Goal: Communication & Community: Answer question/provide support

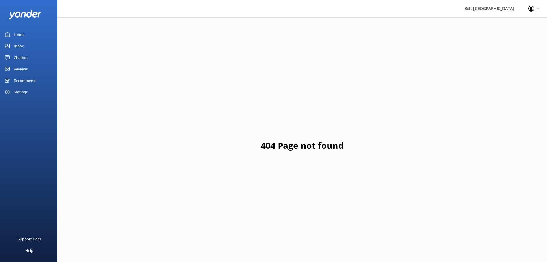
click at [44, 66] on link "Reviews" at bounding box center [28, 68] width 57 height 11
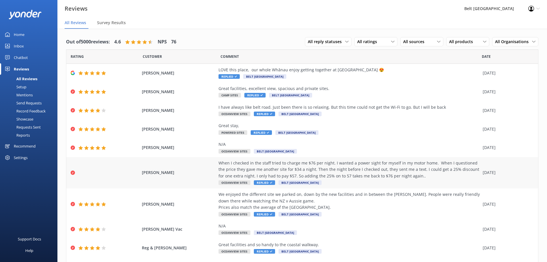
click at [385, 178] on div "When I checked in the staff tried to charge me $76 per night. I wanted a power …" at bounding box center [349, 169] width 261 height 19
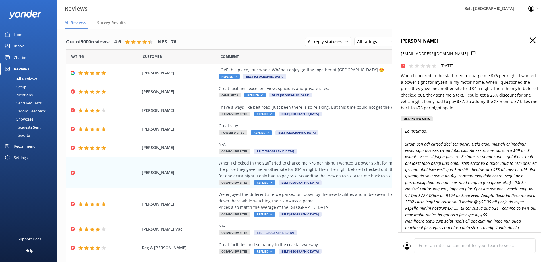
click at [524, 41] on h4 "[PERSON_NAME]" at bounding box center [470, 40] width 138 height 7
click at [530, 42] on icon "button" at bounding box center [533, 40] width 6 height 6
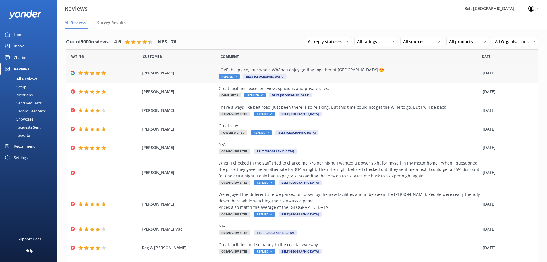
click at [443, 72] on div "LOVE this place, our whole Whānau enjoy getting together at [GEOGRAPHIC_DATA] 😍" at bounding box center [349, 70] width 261 height 6
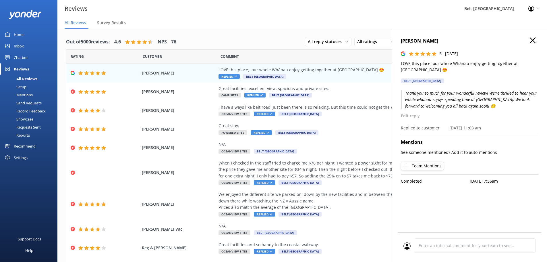
click at [530, 41] on icon "button" at bounding box center [533, 40] width 6 height 6
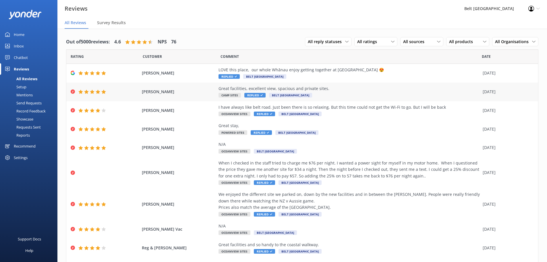
click at [410, 90] on div "Great facilities, excellent view, spacious and private sites." at bounding box center [349, 88] width 261 height 6
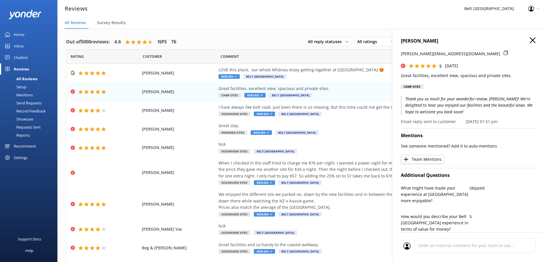
click at [530, 40] on icon "button" at bounding box center [533, 40] width 6 height 6
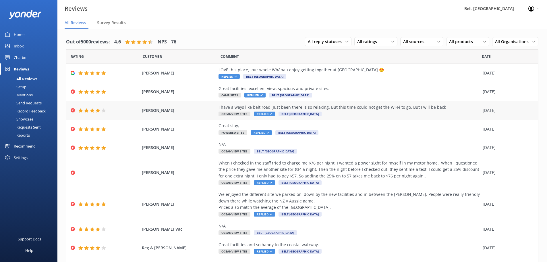
click at [417, 110] on div "I have always like belt road. Just been there is so relaxing. But this time cou…" at bounding box center [349, 110] width 261 height 13
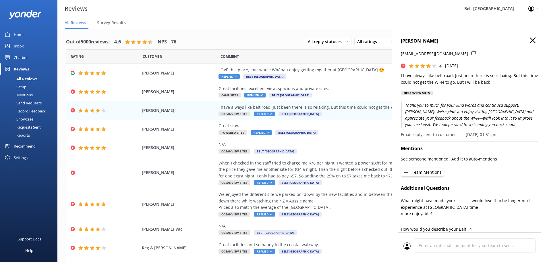
click at [530, 41] on icon "button" at bounding box center [533, 40] width 6 height 6
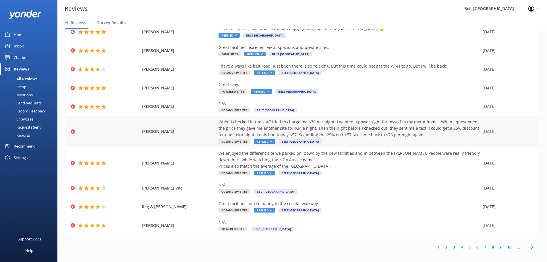
scroll to position [11, 0]
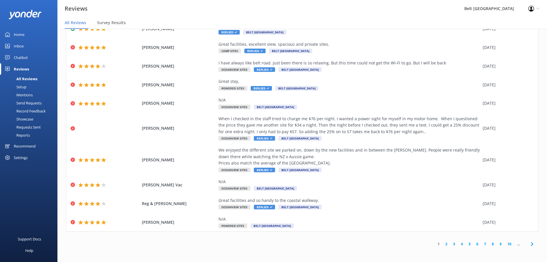
click at [443, 245] on link "2" at bounding box center [447, 243] width 8 height 5
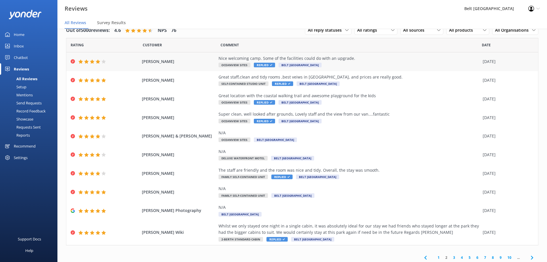
click at [395, 66] on div "Nice welcoming camp. Some of the facilities could do with an upgrade. Oceanview…" at bounding box center [349, 61] width 261 height 13
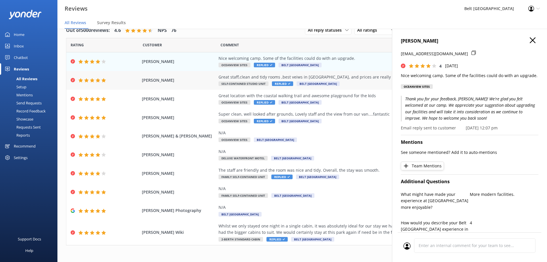
click at [387, 83] on div "Great staff,clean and tidy rooms ,best veiws in [GEOGRAPHIC_DATA], and prices a…" at bounding box center [349, 80] width 261 height 13
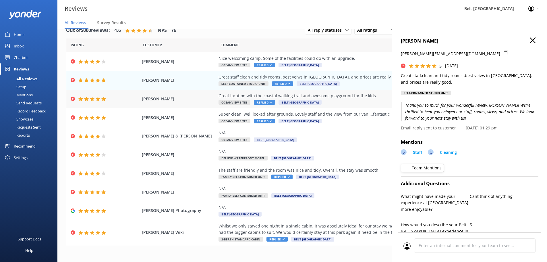
click at [363, 94] on div "Great location with the coastal walking trail and awesome playground for the ki…" at bounding box center [349, 95] width 261 height 6
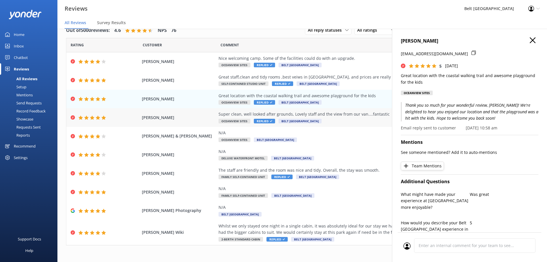
click at [290, 115] on div "Super clean, well looked after grounds, Lovely staff and the view from our van.…" at bounding box center [349, 114] width 261 height 6
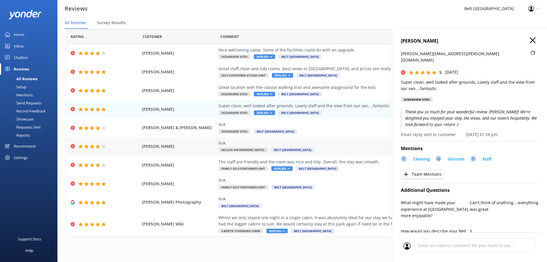
scroll to position [13, 0]
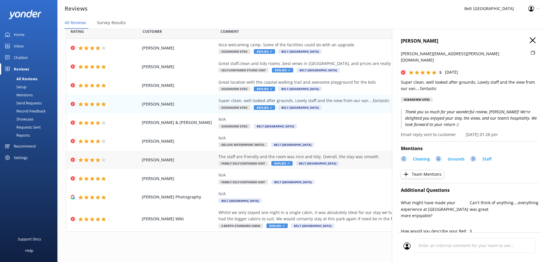
click at [365, 155] on div "The staff are friendly and the room was nice and tidy. Overall, the stay was sm…" at bounding box center [349, 156] width 261 height 6
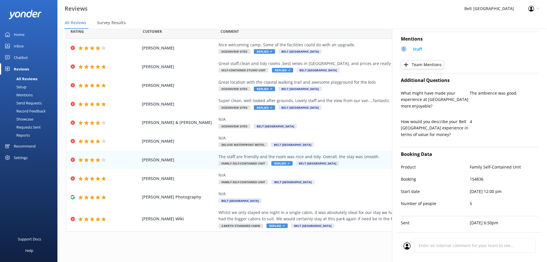
scroll to position [115, 0]
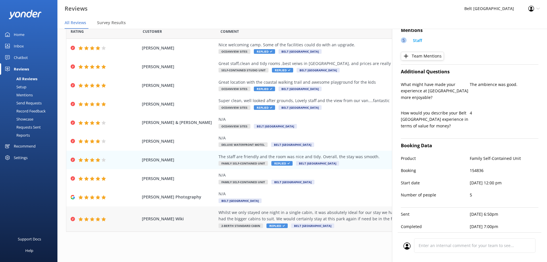
click at [321, 216] on div "Whilst we only stayed one night in a single cabin, it was absolutely ideal for …" at bounding box center [349, 215] width 261 height 13
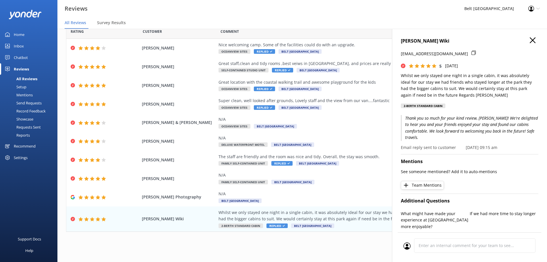
click at [530, 39] on icon "button" at bounding box center [533, 40] width 6 height 6
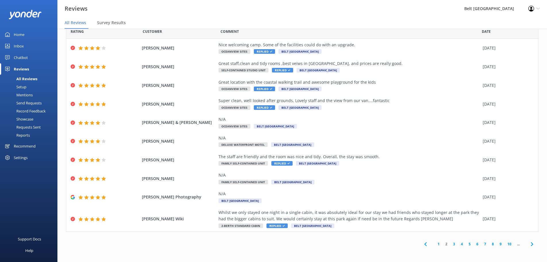
click at [450, 243] on link "3" at bounding box center [454, 243] width 8 height 5
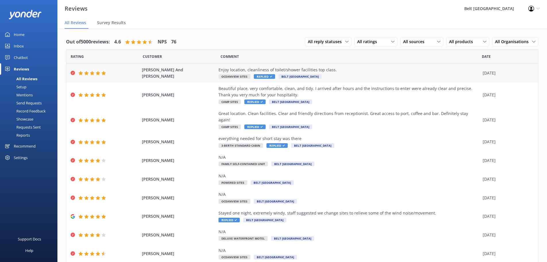
click at [375, 80] on div "[PERSON_NAME] And [PERSON_NAME] Enjoy location, cleanliness of toilet/shower fa…" at bounding box center [302, 73] width 472 height 19
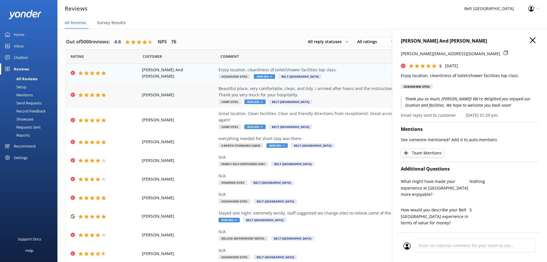
click at [343, 94] on div "Beautiful place, very comfortable, clean, and tidy. I arrived after hours and t…" at bounding box center [349, 91] width 261 height 13
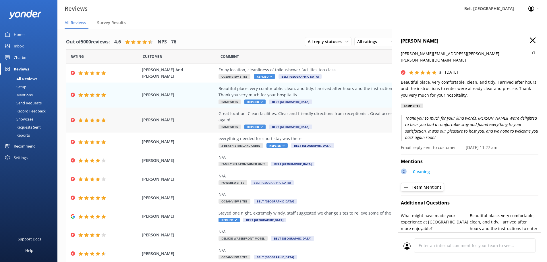
click at [349, 120] on div "Great location. Clean facilities. Clear and friendly directions from receptioni…" at bounding box center [349, 119] width 261 height 19
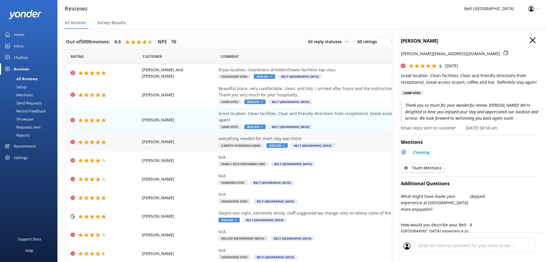
click at [350, 140] on div "everything needed for short stay was there 3-Berth Standard Cabin Replied Belt …" at bounding box center [349, 141] width 261 height 13
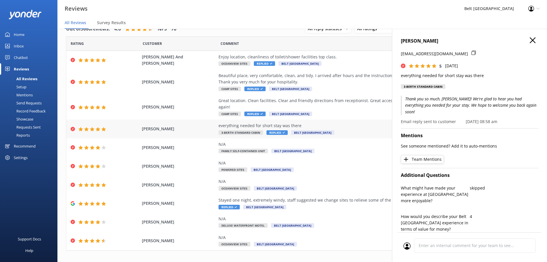
scroll to position [13, 0]
click at [361, 196] on div "Stayed one night, extremely windy, staff suggested we change sites to relieve s…" at bounding box center [349, 199] width 261 height 6
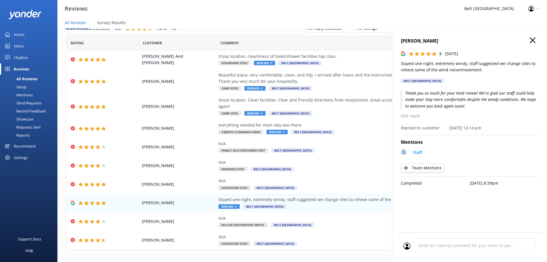
click at [530, 42] on div "[PERSON_NAME] D 5 [DATE] Stayed one night, extremely windy, staff suggested we …" at bounding box center [469, 160] width 155 height 262
click at [530, 40] on icon "button" at bounding box center [533, 40] width 6 height 6
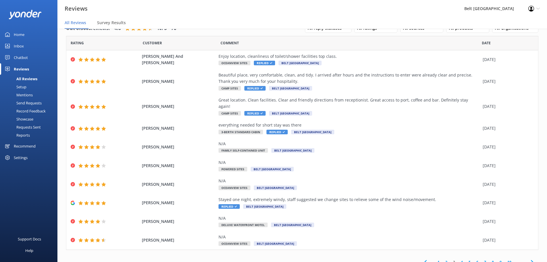
click at [459, 259] on link "4" at bounding box center [462, 261] width 8 height 5
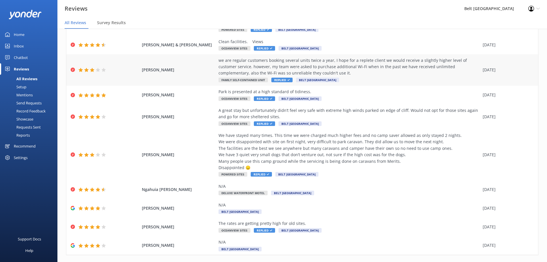
scroll to position [59, 0]
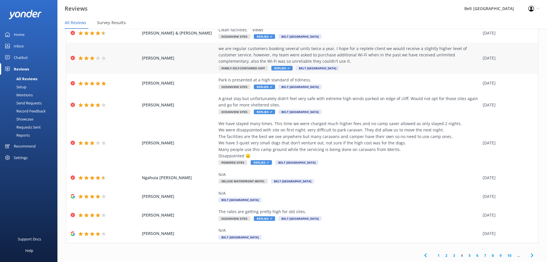
click at [361, 55] on div "we are regular customers booking several units twice a year, I hope for a reple…" at bounding box center [349, 54] width 261 height 19
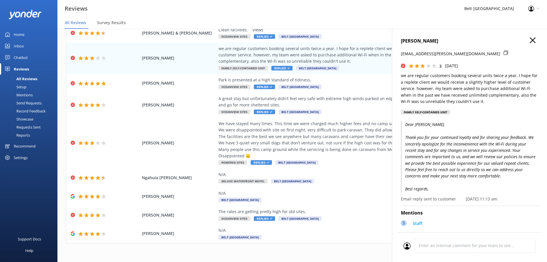
click at [530, 40] on use "button" at bounding box center [533, 40] width 6 height 6
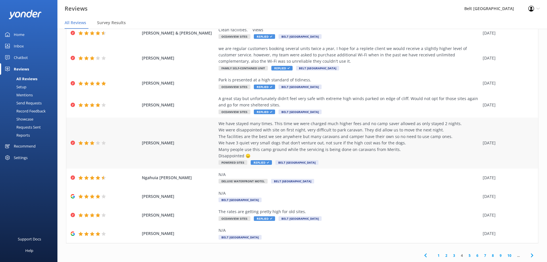
click at [393, 141] on div "We have stayed many times. This time we were charged much higher fees and no ca…" at bounding box center [349, 139] width 261 height 38
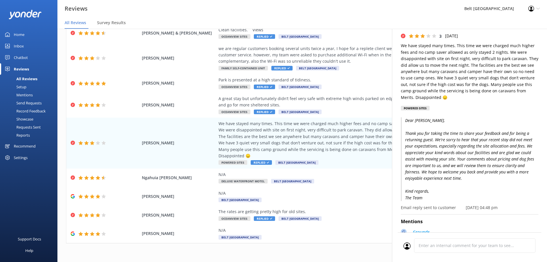
scroll to position [0, 0]
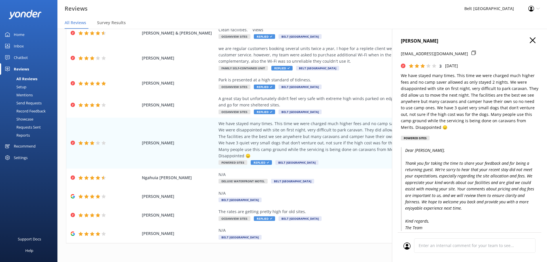
click at [533, 43] on h4 "[PERSON_NAME]" at bounding box center [470, 40] width 138 height 7
click at [530, 42] on icon "button" at bounding box center [533, 40] width 6 height 6
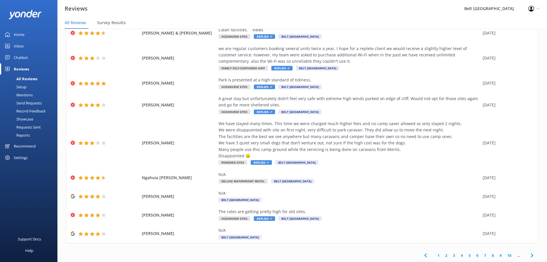
click at [466, 256] on link "5" at bounding box center [470, 254] width 8 height 5
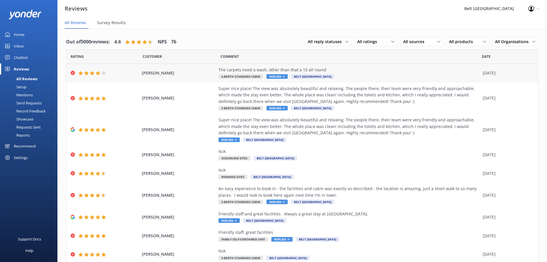
click at [311, 68] on div "The carpets need a wash, other than that a 10 all round" at bounding box center [349, 70] width 261 height 6
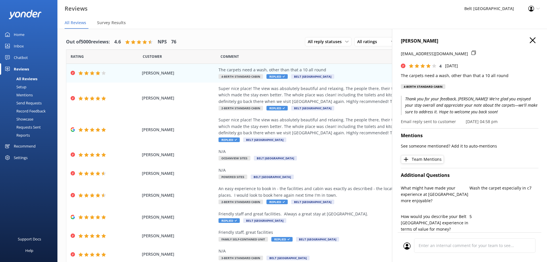
click at [530, 41] on use "button" at bounding box center [533, 40] width 6 height 6
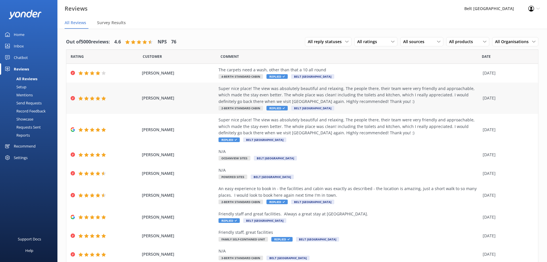
click at [422, 103] on div "Super nice place! The view was absolutely beautiful and relaxing. The people th…" at bounding box center [349, 94] width 261 height 19
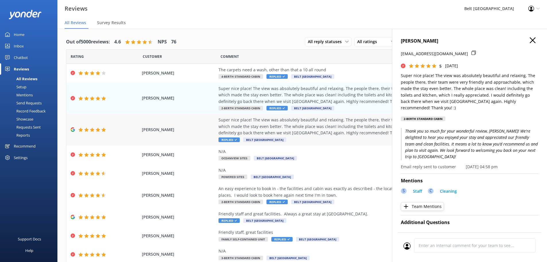
click at [328, 122] on div "Super nice place! The view was absolutely beautiful and relaxing. The people th…" at bounding box center [349, 126] width 261 height 19
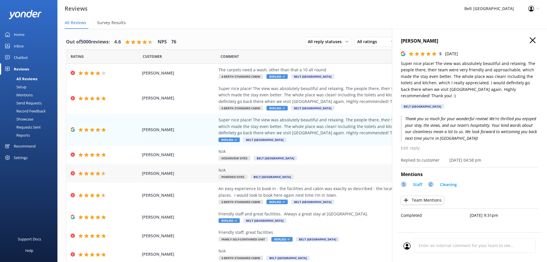
scroll to position [39, 0]
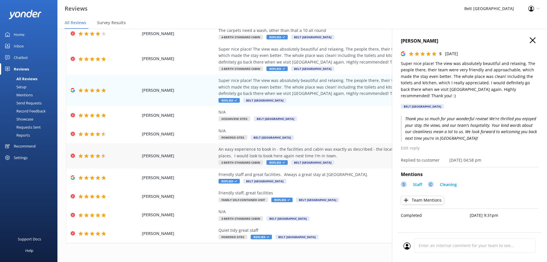
click at [334, 162] on span "Belt [GEOGRAPHIC_DATA]" at bounding box center [312, 162] width 43 height 5
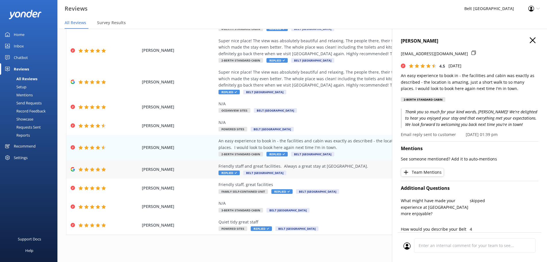
scroll to position [11, 0]
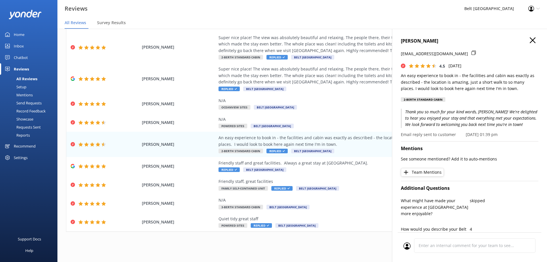
drag, startPoint x: 359, startPoint y: 248, endPoint x: 374, endPoint y: 247, distance: 15.0
click at [359, 247] on div "1 2 3 4 5 6 7 8 9 10 ..." at bounding box center [302, 243] width 472 height 13
click at [530, 41] on icon "button" at bounding box center [533, 40] width 6 height 6
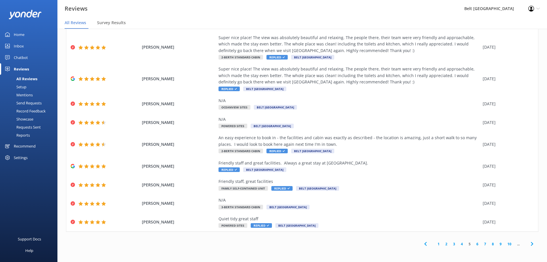
click at [474, 244] on link "6" at bounding box center [478, 243] width 8 height 5
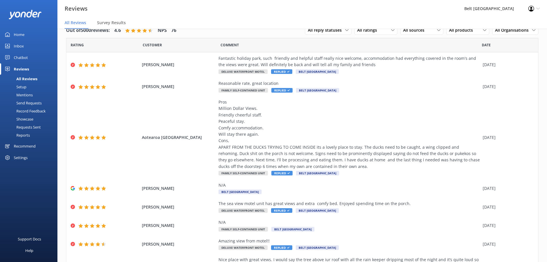
click at [24, 36] on div "Home" at bounding box center [19, 34] width 11 height 11
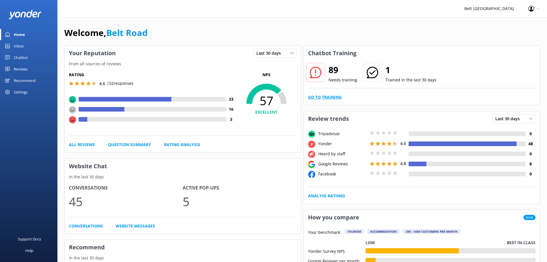
click at [328, 96] on link "Go to Training" at bounding box center [325, 97] width 34 height 6
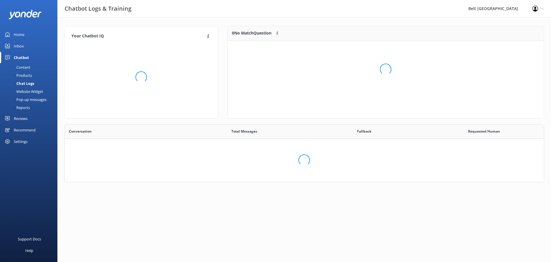
scroll to position [68, 309]
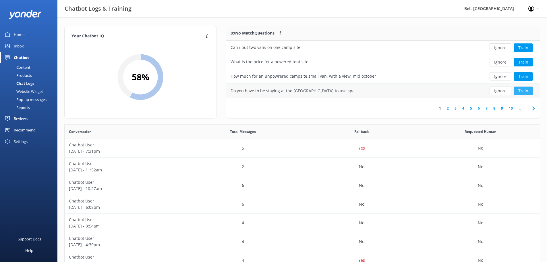
click at [526, 93] on button "Train" at bounding box center [523, 90] width 19 height 9
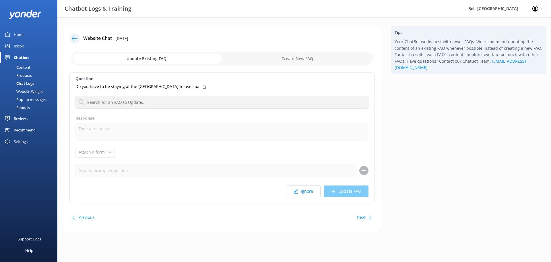
click at [267, 61] on input "checkbox" at bounding box center [222, 59] width 302 height 14
checkbox input "true"
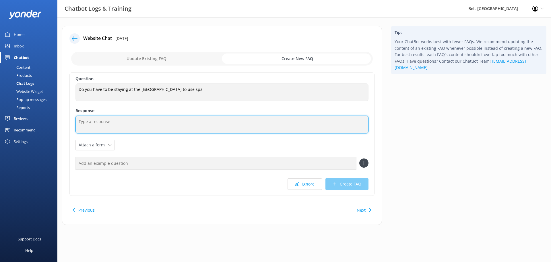
click at [168, 126] on textarea at bounding box center [222, 124] width 293 height 18
type textarea "Yes you have to be staying in the park to use the spa ."
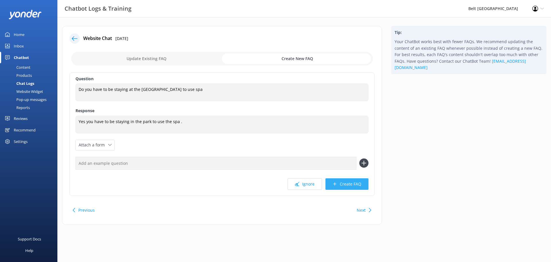
click at [347, 180] on button "Create FAQ" at bounding box center [347, 183] width 43 height 11
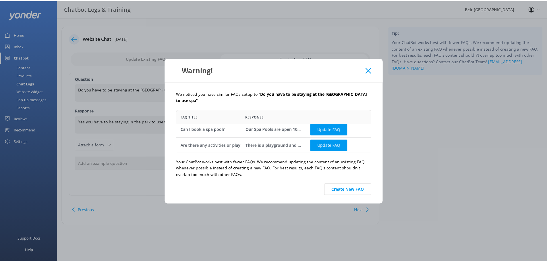
scroll to position [3, 0]
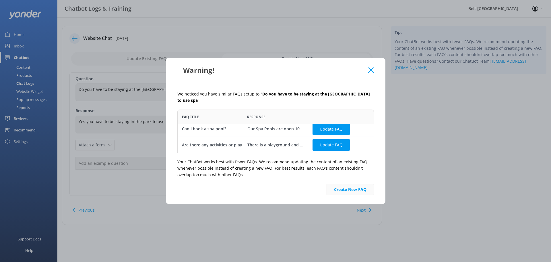
click at [349, 190] on button "Create New FAQ" at bounding box center [350, 189] width 47 height 11
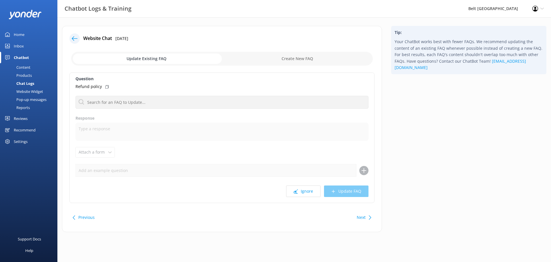
click at [295, 56] on input "checkbox" at bounding box center [222, 59] width 302 height 14
checkbox input "true"
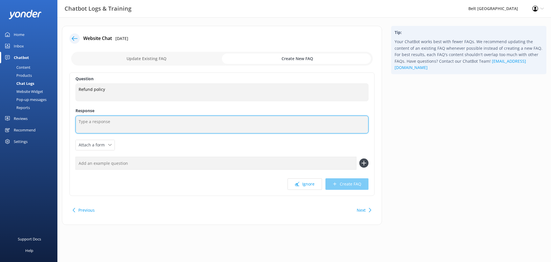
drag, startPoint x: 156, startPoint y: 127, endPoint x: 155, endPoint y: 29, distance: 98.5
click at [156, 127] on textarea at bounding box center [222, 124] width 293 height 18
drag, startPoint x: 224, startPoint y: 131, endPoint x: 220, endPoint y: 128, distance: 4.5
click at [224, 130] on textarea at bounding box center [222, 124] width 293 height 18
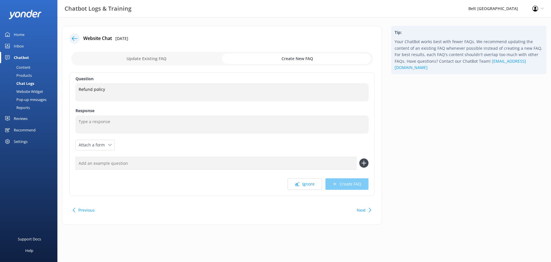
click at [76, 38] on icon at bounding box center [75, 39] width 6 height 6
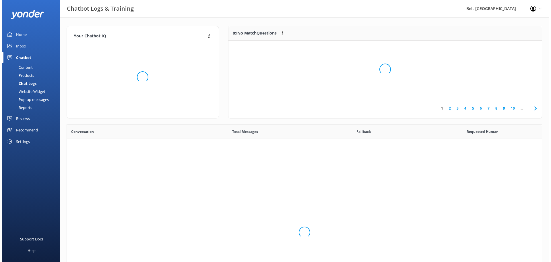
scroll to position [197, 471]
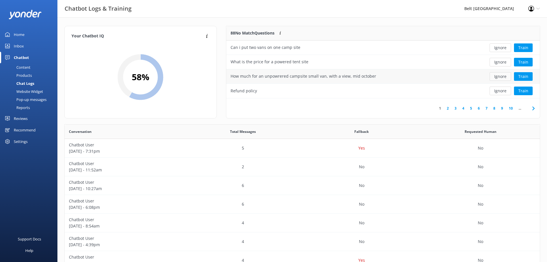
click at [505, 78] on button "Ignore" at bounding box center [501, 76] width 22 height 9
click at [498, 65] on button "Ignore" at bounding box center [501, 62] width 22 height 9
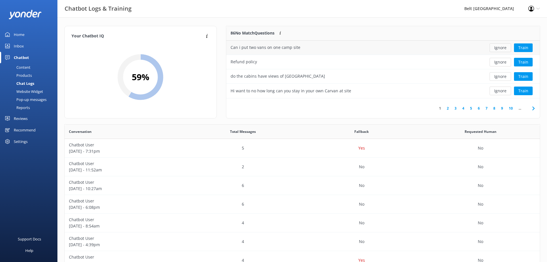
click at [498, 46] on button "Ignore" at bounding box center [501, 47] width 22 height 9
click at [529, 78] on button "Train" at bounding box center [523, 76] width 19 height 9
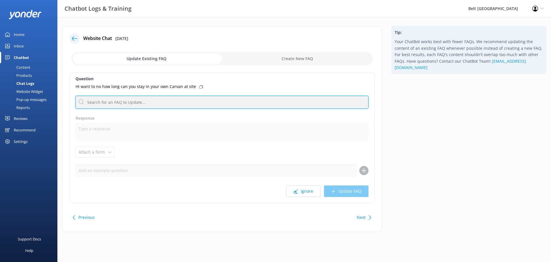
click at [153, 100] on input "text" at bounding box center [222, 102] width 293 height 13
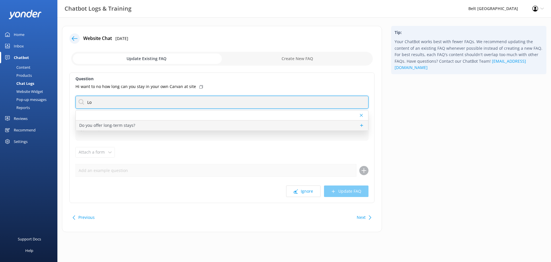
type input "Lo"
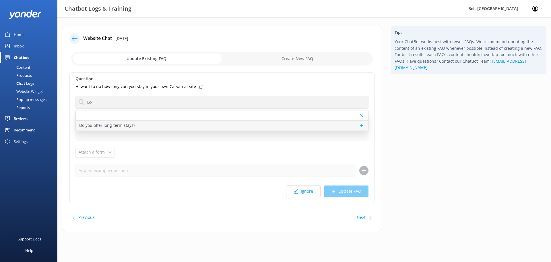
click at [118, 124] on p "Do you offer long-term stays?" at bounding box center [107, 125] width 56 height 6
type textarea "Sorry, we do not offer any long-term stays or long-term accommodation."
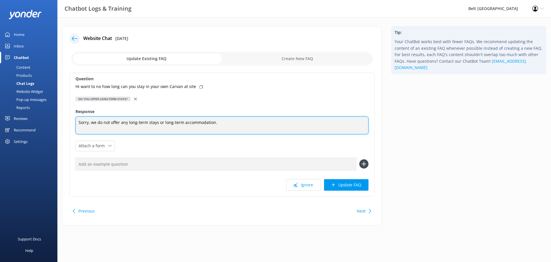
click at [221, 123] on textarea "Sorry, we do not offer any long-term stays or long-term accommodation." at bounding box center [222, 125] width 293 height 18
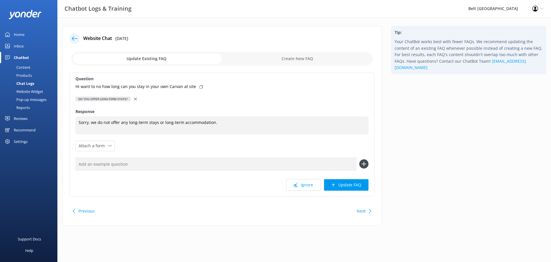
click at [270, 59] on input "checkbox" at bounding box center [222, 59] width 302 height 14
checkbox input "true"
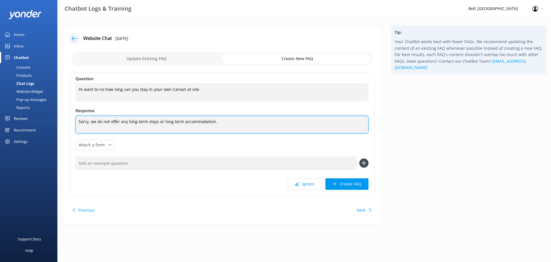
drag, startPoint x: 231, startPoint y: 122, endPoint x: 215, endPoint y: 121, distance: 16.4
click at [215, 121] on textarea "Sorry, we do not offer any long-term stays or long-term accommodation." at bounding box center [222, 124] width 293 height 18
type textarea "Sorry, we do not offer any long-term stays or long-term accommodation, But you …"
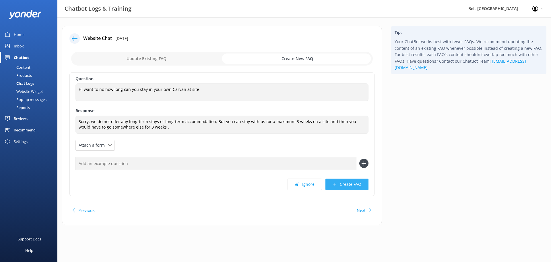
click at [348, 182] on button "Create FAQ" at bounding box center [347, 183] width 43 height 11
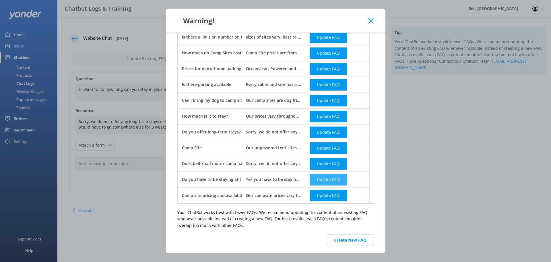
scroll to position [59, 0]
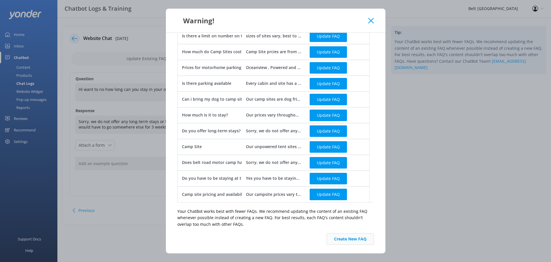
click at [335, 236] on button "Create New FAQ" at bounding box center [350, 238] width 47 height 11
